Goal: Task Accomplishment & Management: Use online tool/utility

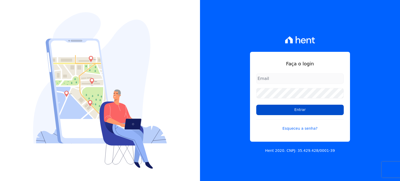
type input "[EMAIL_ADDRESS][DOMAIN_NAME]"
click at [305, 113] on input "Entrar" at bounding box center [300, 110] width 88 height 10
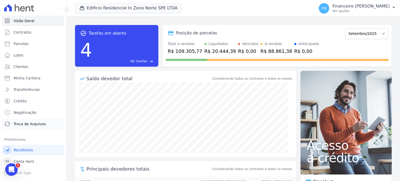
click at [35, 125] on span "Troca de Arquivos" at bounding box center [30, 123] width 32 height 5
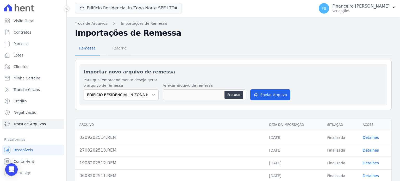
click at [116, 49] on span "Retorno" at bounding box center [119, 48] width 21 height 10
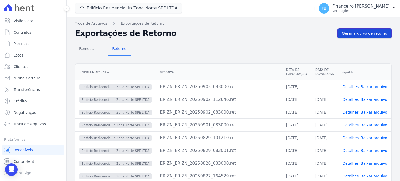
click at [376, 31] on span "Gerar arquivo de retorno" at bounding box center [364, 33] width 45 height 5
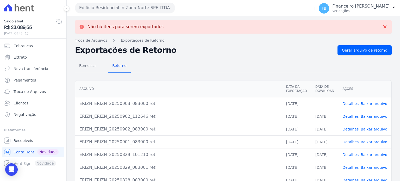
click at [377, 102] on link "Baixar arquivo" at bounding box center [374, 104] width 27 height 4
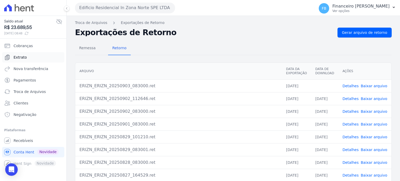
click at [26, 59] on link "Extrato" at bounding box center [33, 57] width 62 height 10
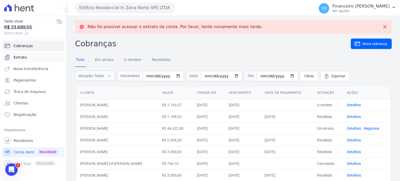
click at [21, 56] on span "Extrato" at bounding box center [20, 57] width 13 height 5
click at [26, 58] on link "Extrato" at bounding box center [33, 57] width 62 height 10
click at [33, 142] on link "Recebíveis" at bounding box center [33, 140] width 62 height 10
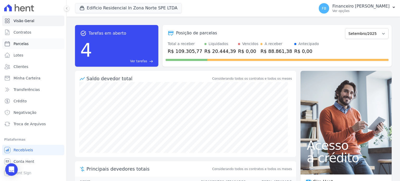
click at [36, 45] on link "Parcelas" at bounding box center [33, 44] width 62 height 10
select select
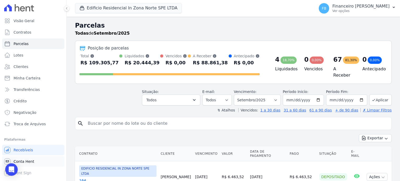
click at [27, 162] on span "Conta Hent" at bounding box center [24, 161] width 21 height 5
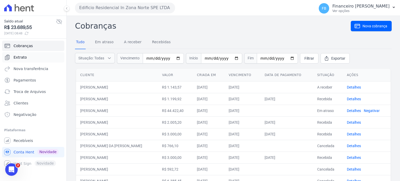
click at [20, 58] on span "Extrato" at bounding box center [20, 57] width 13 height 5
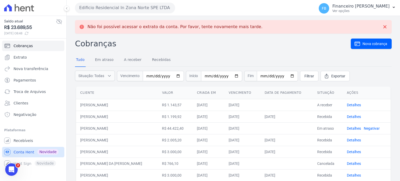
click at [21, 153] on span "Conta Hent" at bounding box center [24, 152] width 21 height 5
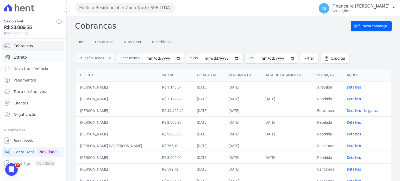
click at [21, 57] on span "Extrato" at bounding box center [20, 57] width 13 height 5
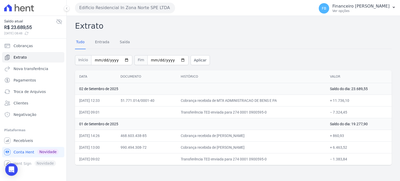
click at [139, 7] on button "Edificio Residencial In Zona Norte SPE LTDA" at bounding box center [125, 8] width 100 height 10
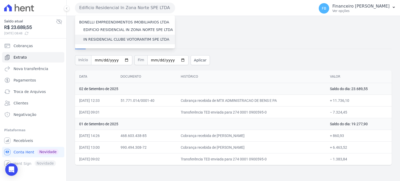
click at [133, 39] on label "IN RESIDENCIAL CLUBE VOTORANTIM SPE LTDA" at bounding box center [126, 39] width 86 height 5
click at [0, 0] on input "IN RESIDENCIAL CLUBE VOTORANTIM SPE LTDA" at bounding box center [0, 0] width 0 height 0
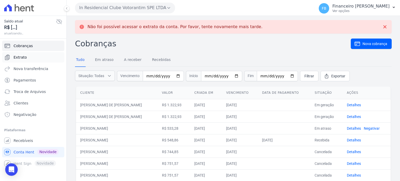
click at [37, 56] on link "Extrato" at bounding box center [33, 57] width 62 height 10
click at [32, 58] on link "Extrato" at bounding box center [33, 57] width 62 height 10
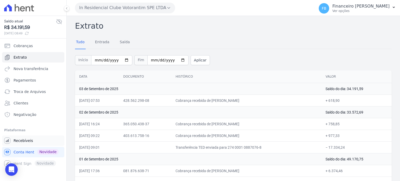
click at [27, 139] on span "Recebíveis" at bounding box center [24, 140] width 20 height 5
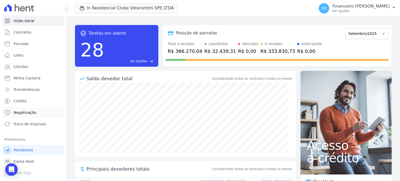
click at [34, 116] on link "Negativação" at bounding box center [33, 112] width 62 height 10
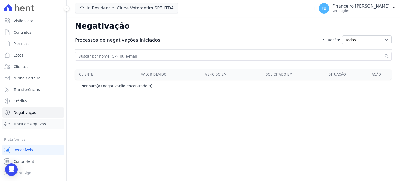
click at [30, 122] on span "Troca de Arquivos" at bounding box center [30, 123] width 32 height 5
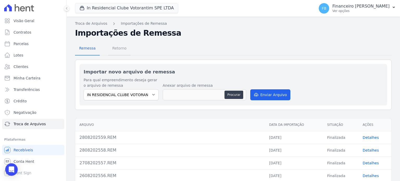
click at [118, 47] on span "Retorno" at bounding box center [119, 48] width 21 height 10
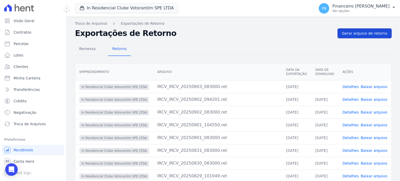
click at [380, 35] on span "Gerar arquivo de retorno" at bounding box center [364, 33] width 45 height 5
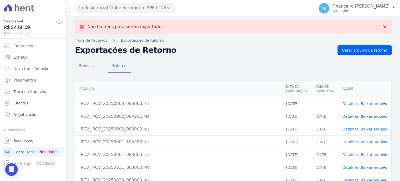
click at [377, 103] on link "Baixar arquivo" at bounding box center [374, 104] width 27 height 4
